Goal: Communication & Community: Answer question/provide support

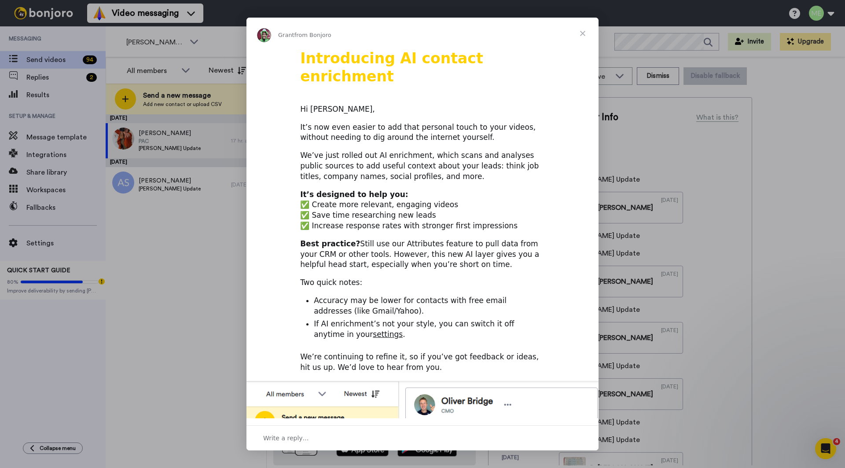
click at [187, 293] on div "Intercom messenger" at bounding box center [422, 234] width 845 height 468
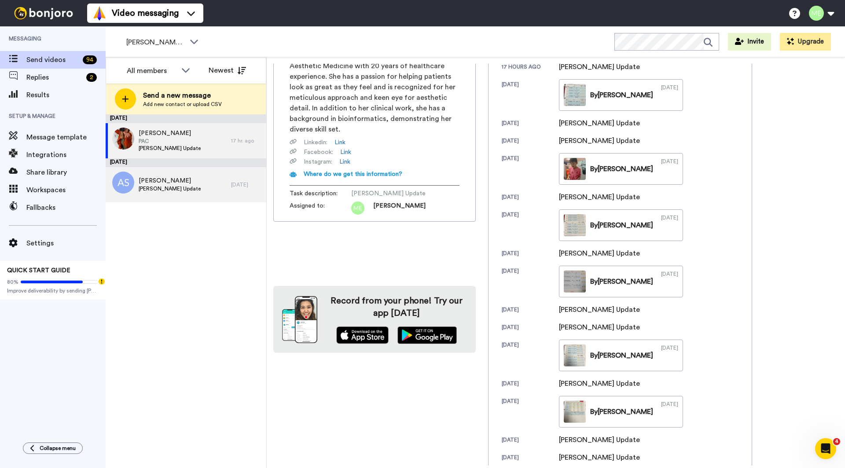
scroll to position [111, 0]
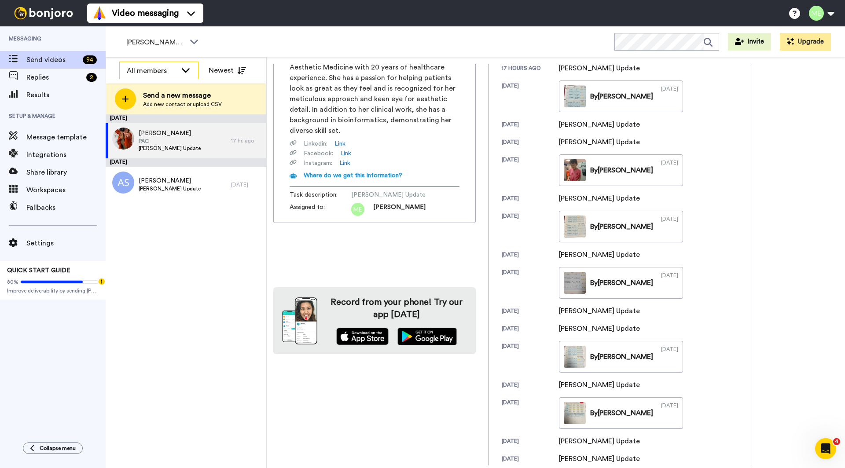
click at [160, 70] on div "All members" at bounding box center [152, 71] width 50 height 11
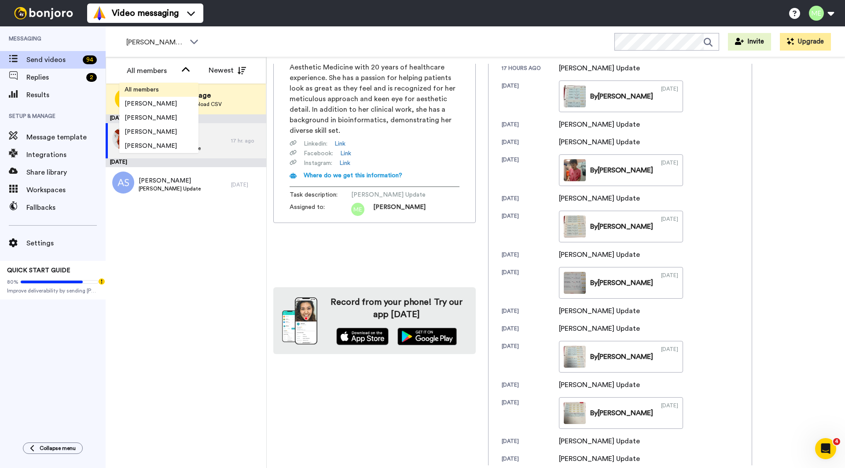
click at [151, 88] on span "All members" at bounding box center [141, 89] width 45 height 9
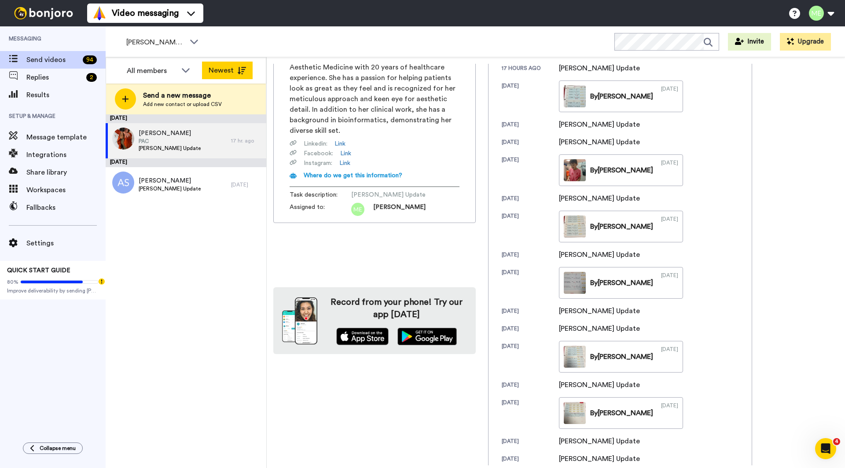
click at [216, 71] on button "Newest" at bounding box center [227, 71] width 51 height 18
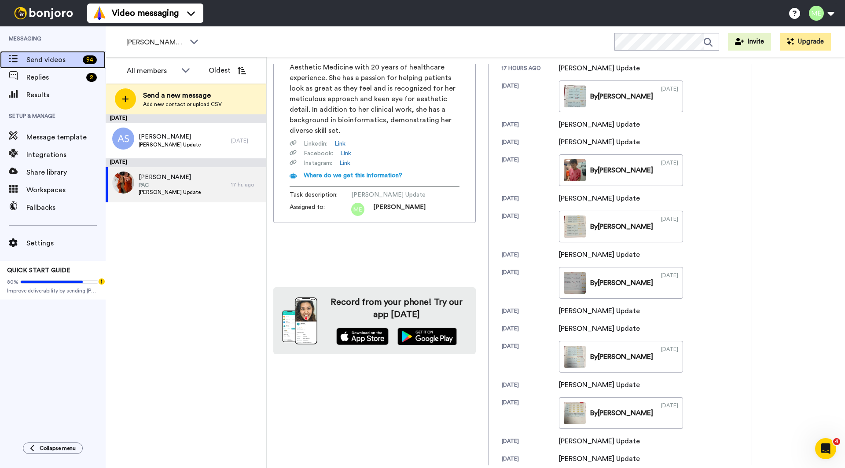
click at [59, 61] on span "Send videos" at bounding box center [52, 60] width 53 height 11
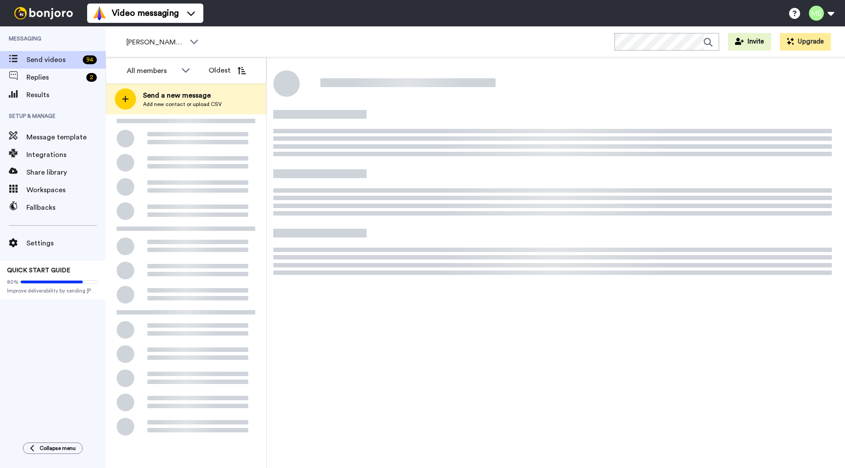
click at [50, 79] on span "Replies" at bounding box center [54, 77] width 56 height 11
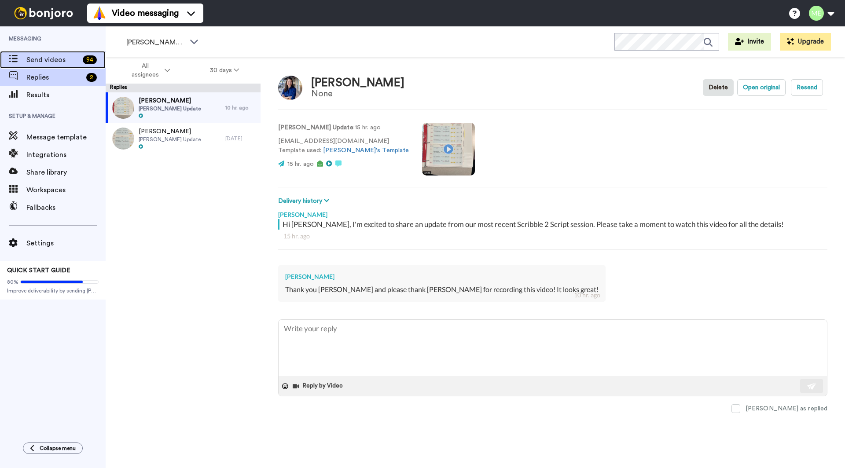
click at [52, 58] on span "Send videos" at bounding box center [52, 60] width 53 height 11
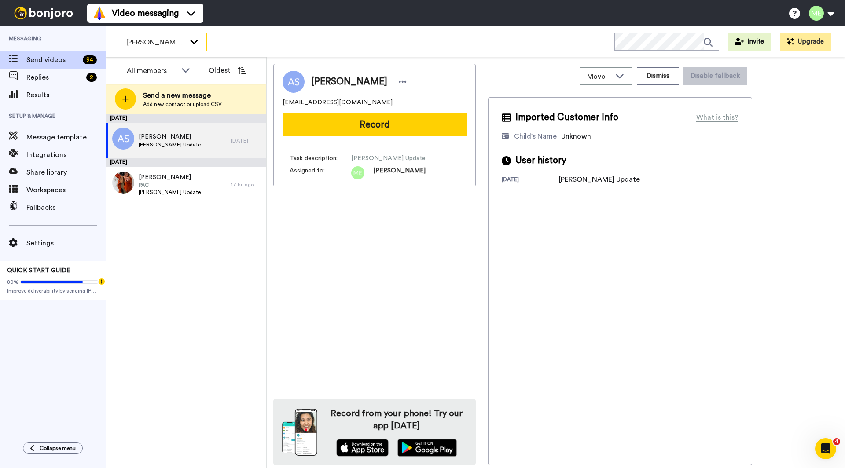
click at [195, 46] on div "[PERSON_NAME]'s Workspace" at bounding box center [162, 42] width 87 height 18
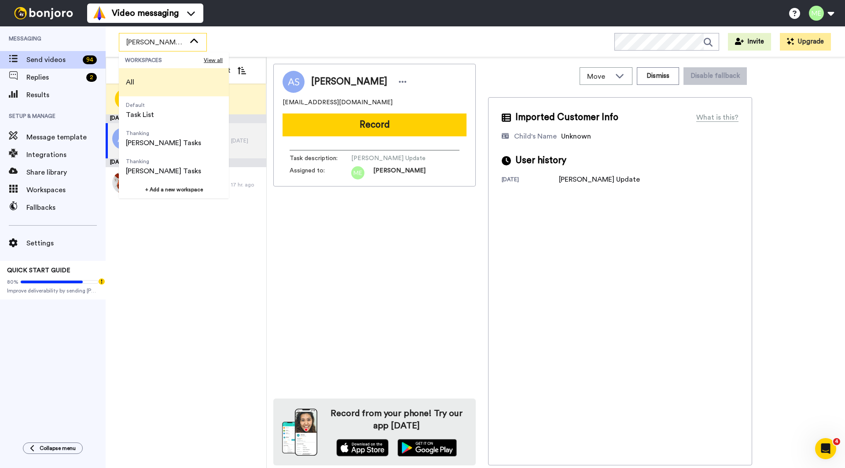
click at [179, 75] on li "All" at bounding box center [174, 82] width 110 height 28
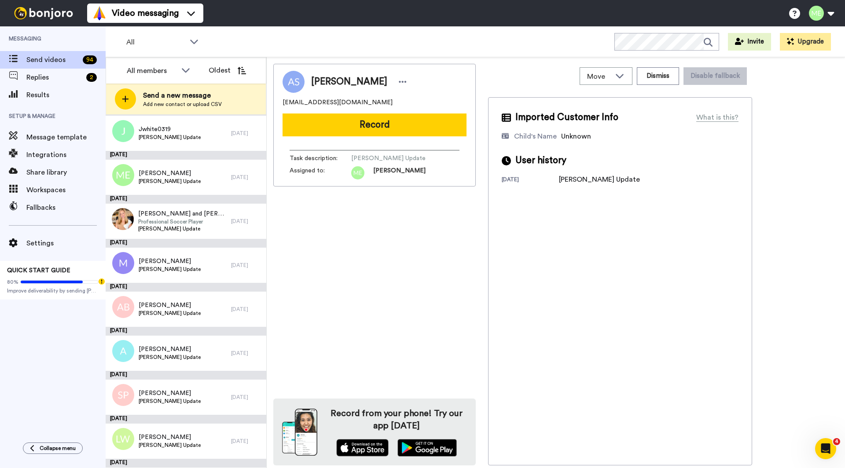
scroll to position [452, 0]
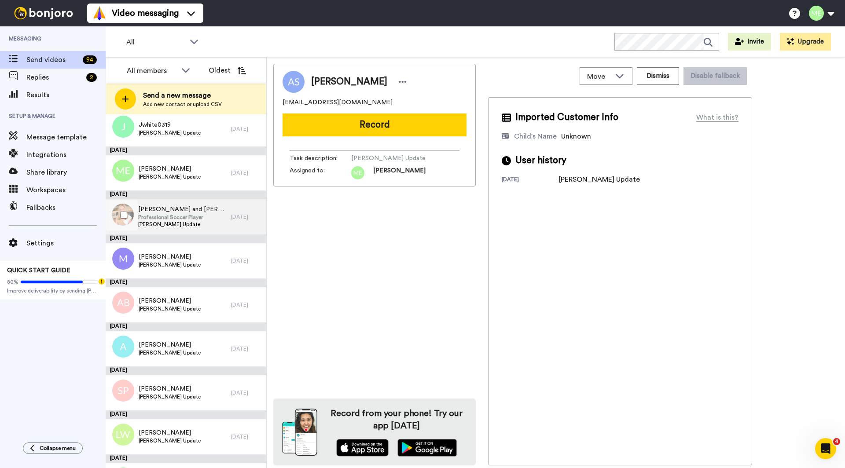
click at [214, 210] on div "Olivia and Nick Smith Professional Soccer Player Xavier Smith Update" at bounding box center [168, 216] width 125 height 35
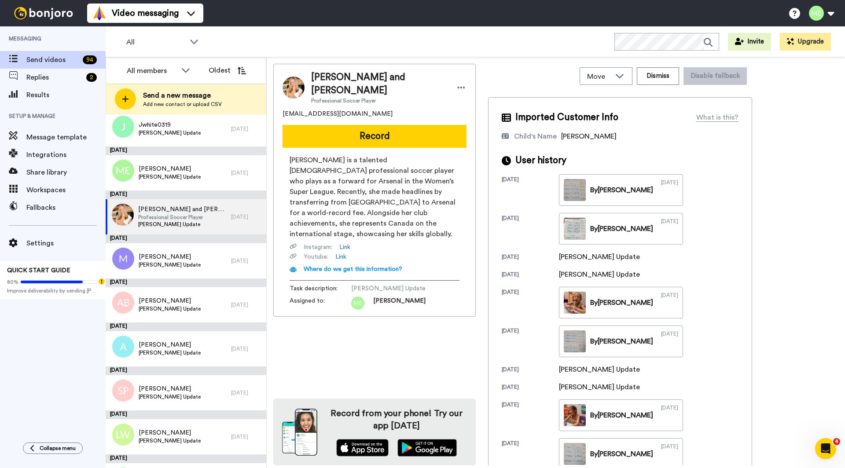
click at [365, 76] on span "Olivia and Nick Smith" at bounding box center [379, 84] width 136 height 26
copy span "Olivia and Nick Smith"
click at [328, 110] on span "overma@gmail.com" at bounding box center [338, 114] width 110 height 9
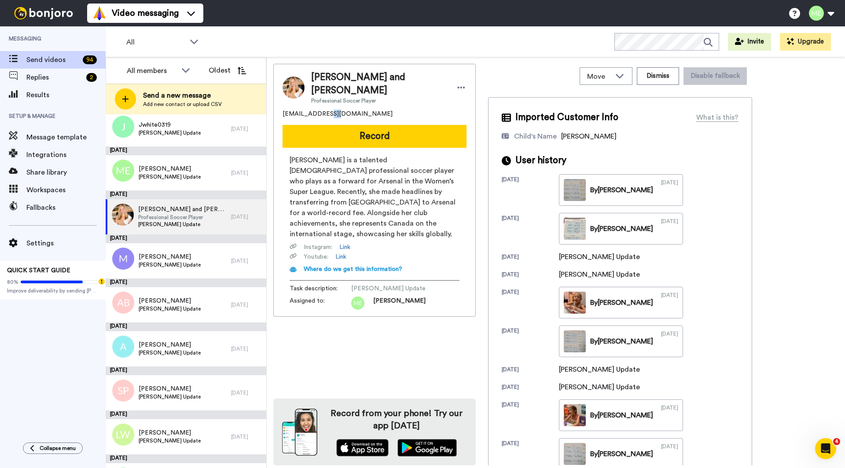
click at [328, 110] on span "overma@gmail.com" at bounding box center [338, 114] width 110 height 9
copy span "overma@gmail.com"
drag, startPoint x: 327, startPoint y: 150, endPoint x: 281, endPoint y: 149, distance: 45.8
click at [281, 149] on div "Olivia and Nick Smith Professional Soccer Player overma@gmail.com Record Olivia…" at bounding box center [374, 190] width 203 height 253
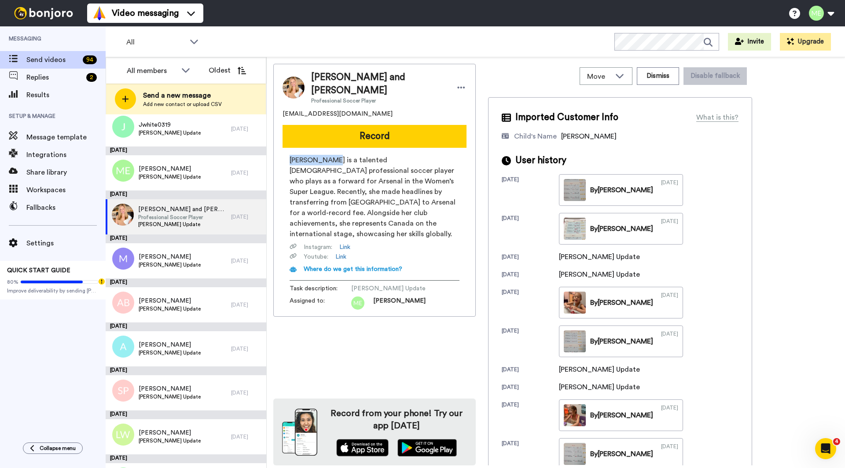
copy span "Olivia Smith"
click at [289, 77] on img at bounding box center [294, 88] width 22 height 22
click at [381, 177] on span "Olivia Smith is a talented Canadian professional soccer player who plays as a f…" at bounding box center [375, 197] width 170 height 85
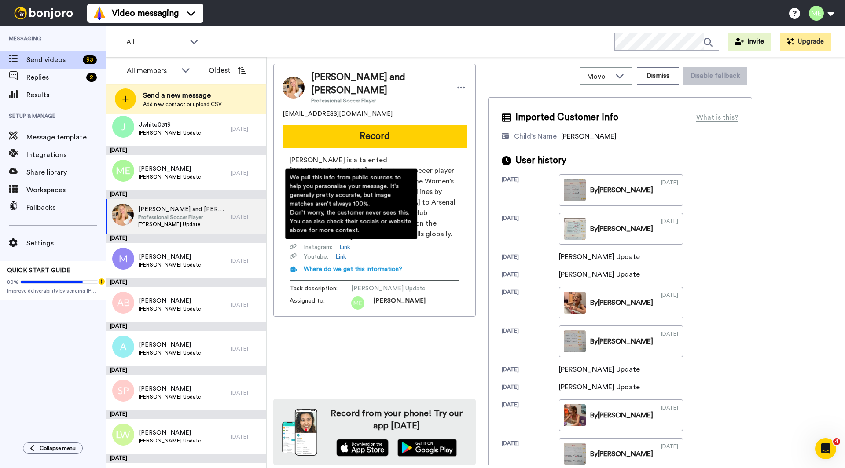
click at [386, 266] on span "Where do we get this information?" at bounding box center [353, 269] width 99 height 6
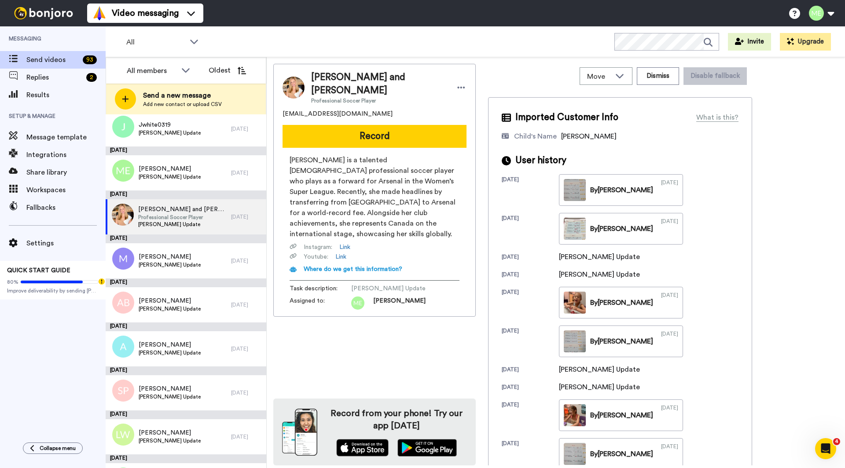
click at [826, 455] on div "Open Intercom Messenger" at bounding box center [825, 449] width 29 height 29
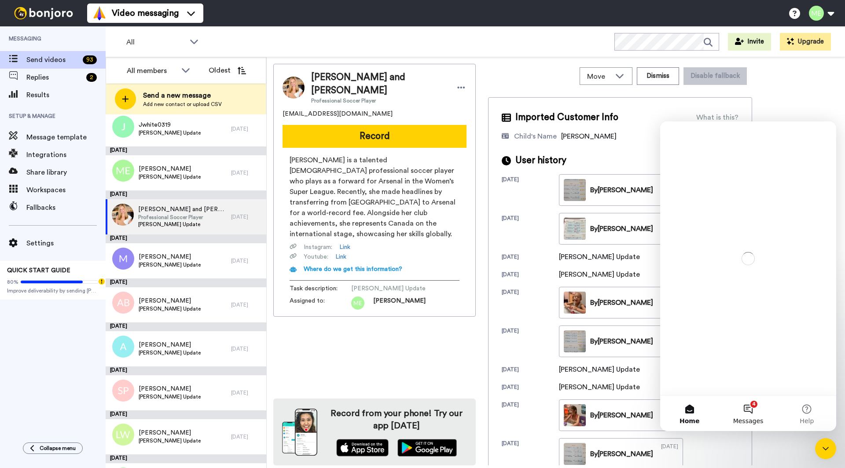
click at [751, 413] on button "4 Messages" at bounding box center [748, 413] width 59 height 35
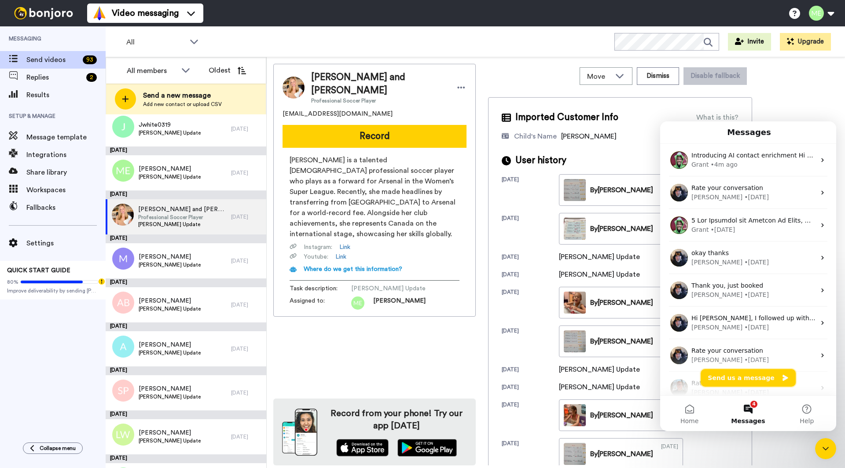
click at [733, 381] on button "Send us a message" at bounding box center [748, 378] width 95 height 18
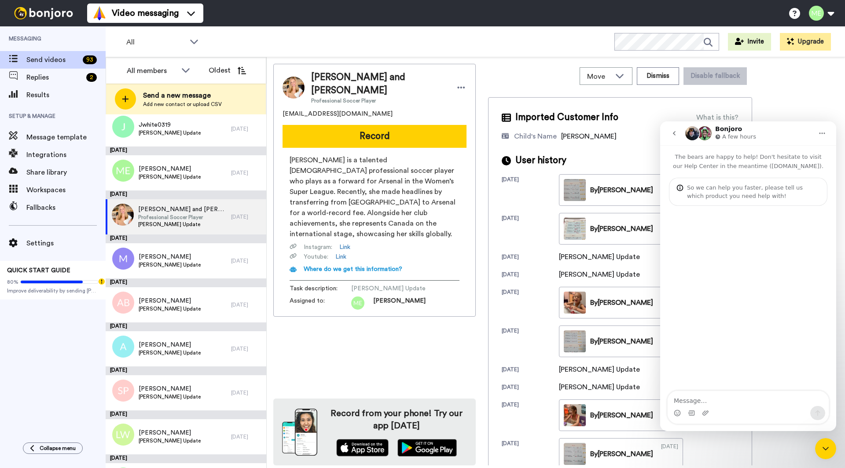
click at [674, 135] on icon "go back" at bounding box center [674, 133] width 7 height 7
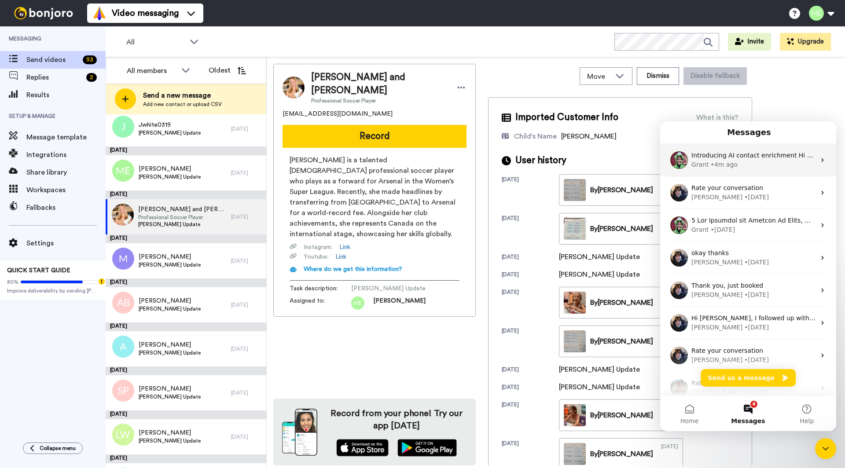
click at [750, 165] on div "Grant • 4m ago" at bounding box center [754, 164] width 124 height 9
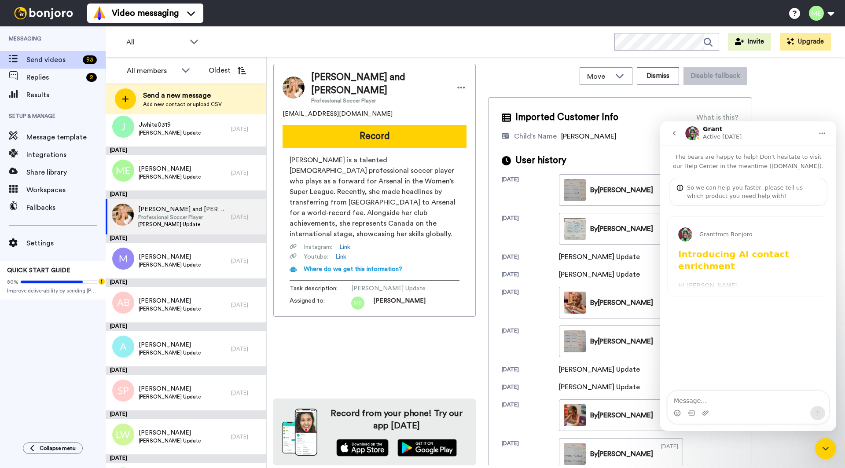
click at [703, 406] on textarea "Message…" at bounding box center [748, 398] width 161 height 15
click at [723, 272] on div "Grant from Bonjoro Introducing AI contact enrichment Hi Megan, It’s now even ea…" at bounding box center [748, 256] width 161 height 79
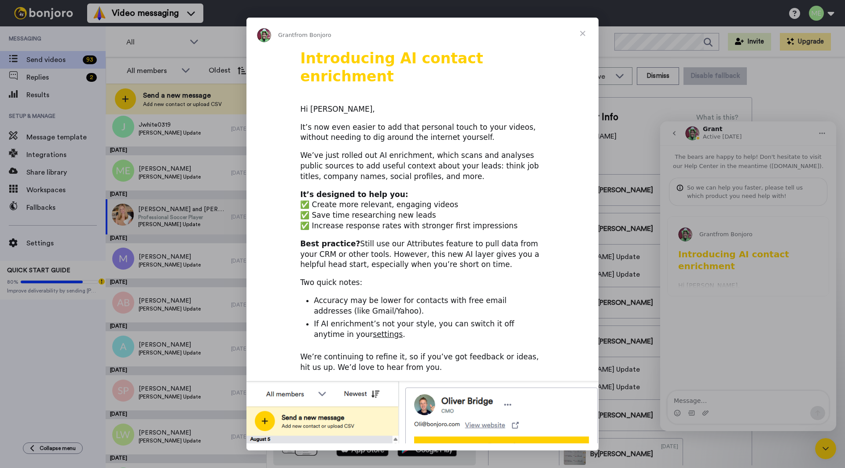
click at [373, 330] on link "settings" at bounding box center [388, 334] width 30 height 9
click at [586, 34] on span "Close" at bounding box center [583, 34] width 32 height 32
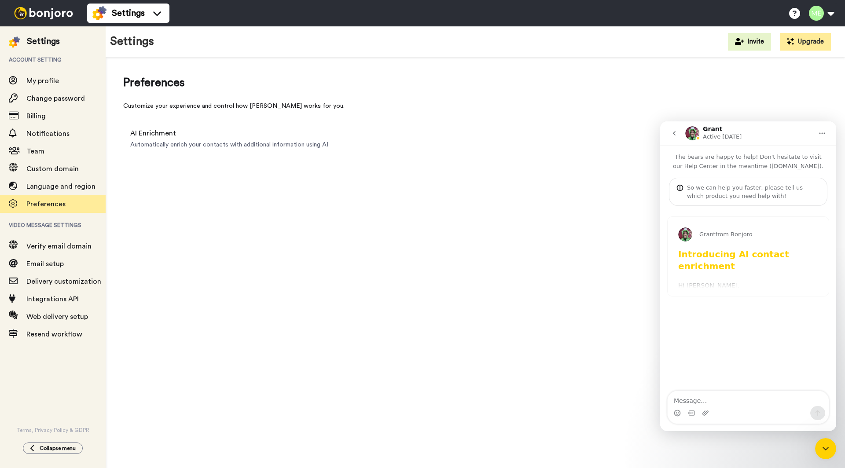
drag, startPoint x: 825, startPoint y: 449, endPoint x: 1638, endPoint y: 874, distance: 917.1
click at [825, 449] on icon "Close Intercom Messenger" at bounding box center [826, 449] width 11 height 11
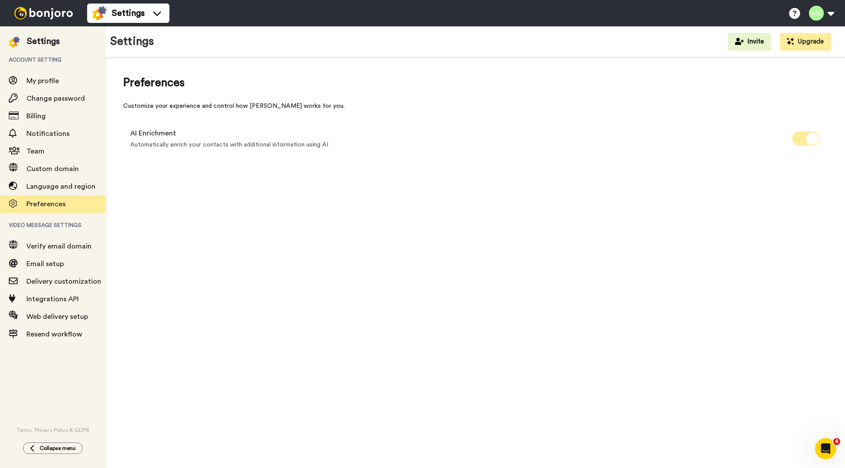
click at [808, 137] on icon at bounding box center [813, 139] width 13 height 12
